Goal: Information Seeking & Learning: Find specific fact

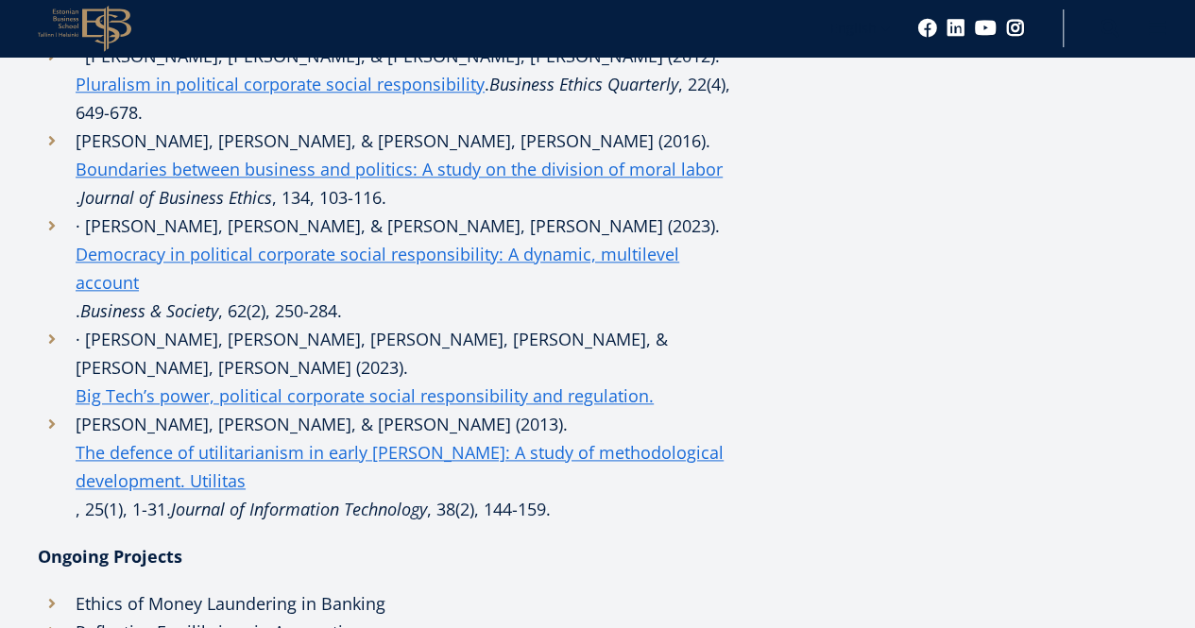
scroll to position [985, 0]
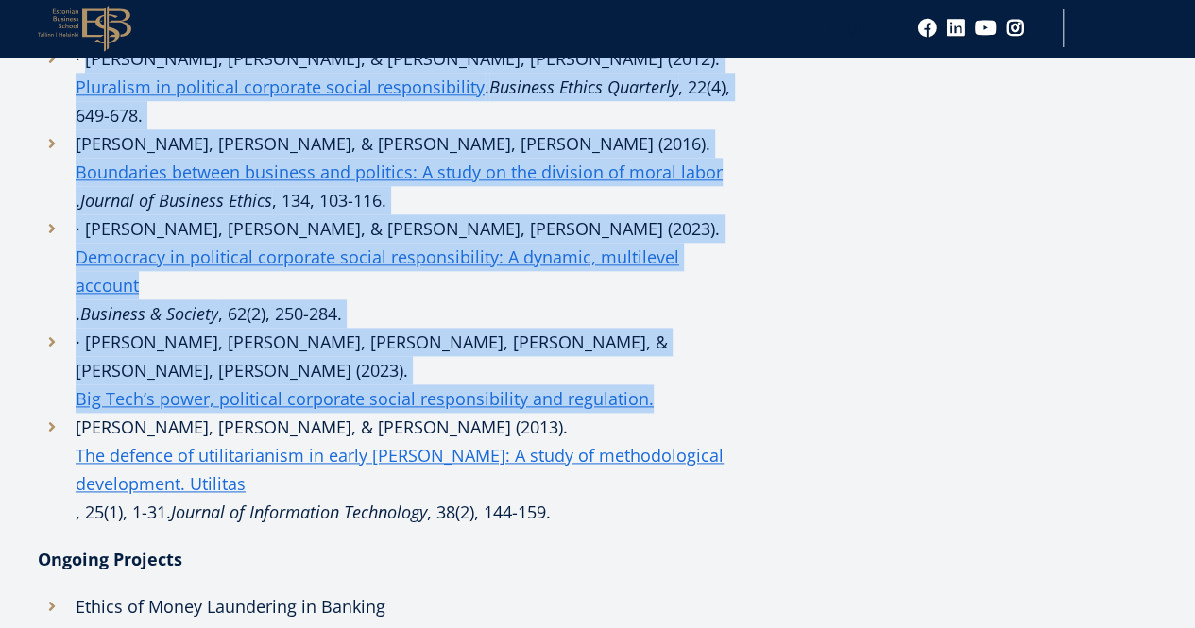
drag, startPoint x: 83, startPoint y: 165, endPoint x: 679, endPoint y: 460, distance: 664.8
click at [679, 460] on ul "· Mäkinen, J., & Kourula, A. (2012). Pluralism in political corporate social re…" at bounding box center [390, 285] width 704 height 482
copy ul "Mäkinen, J., & Kourula, A. (2012). Pluralism in political corporate social resp…"
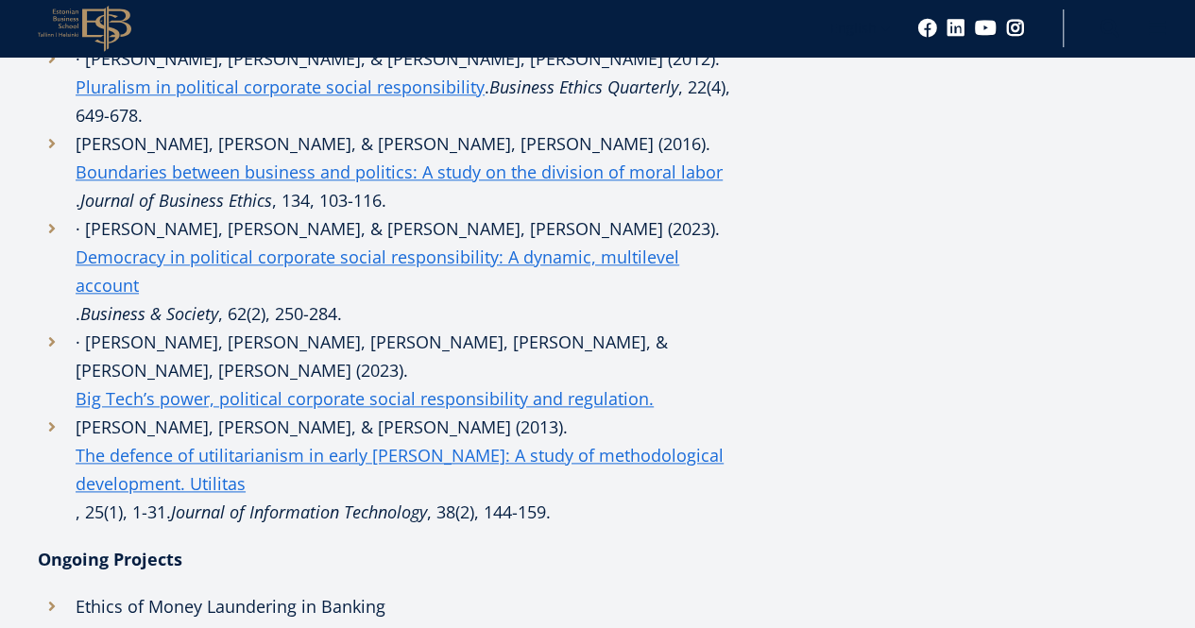
click at [733, 413] on li "· Lindman, J., Makinen, J., & Kasanen, E. (2023). Big Tech’s power, political c…" at bounding box center [390, 370] width 704 height 85
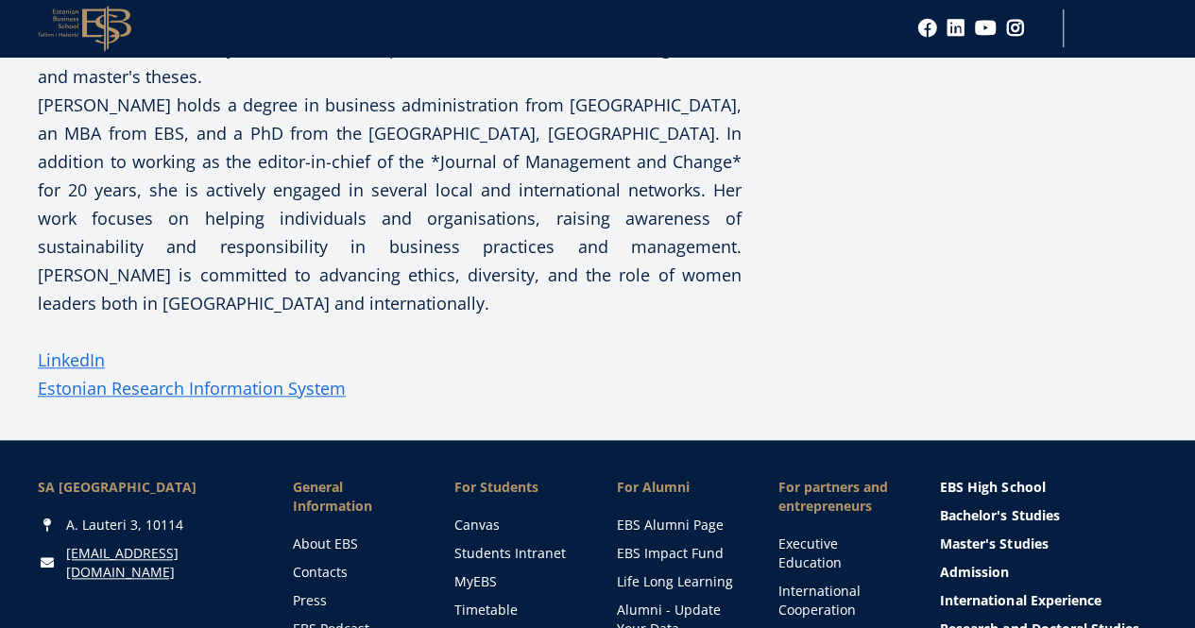
scroll to position [714, 0]
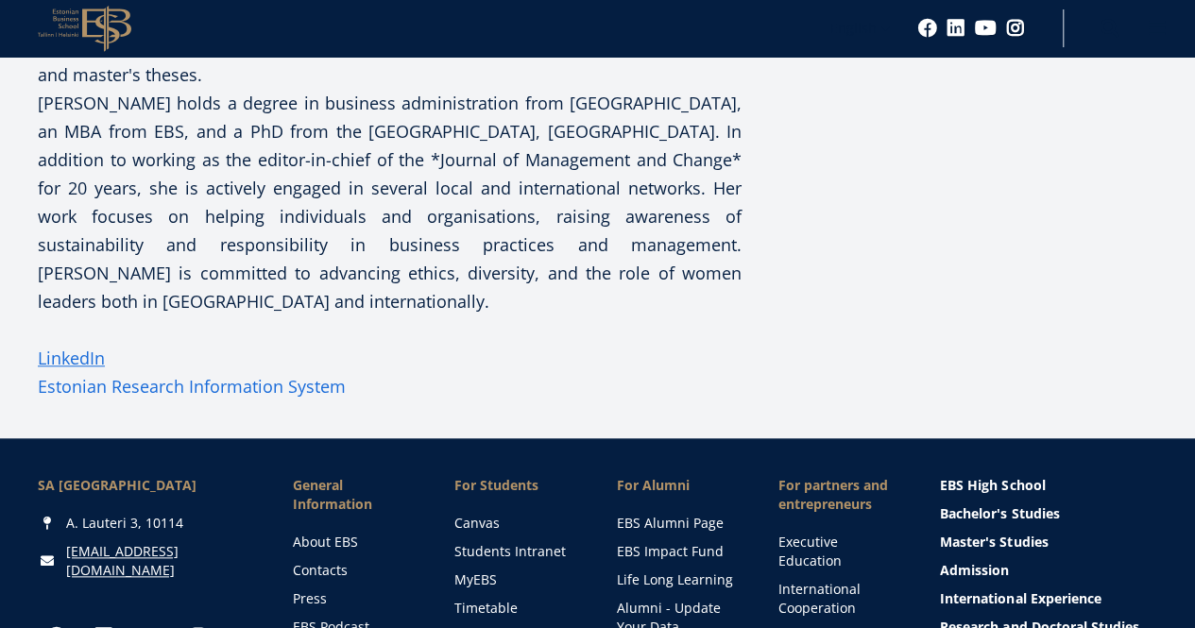
click at [275, 400] on link "Estonian Research Information System" at bounding box center [192, 386] width 308 height 28
